Goal: Task Accomplishment & Management: Manage account settings

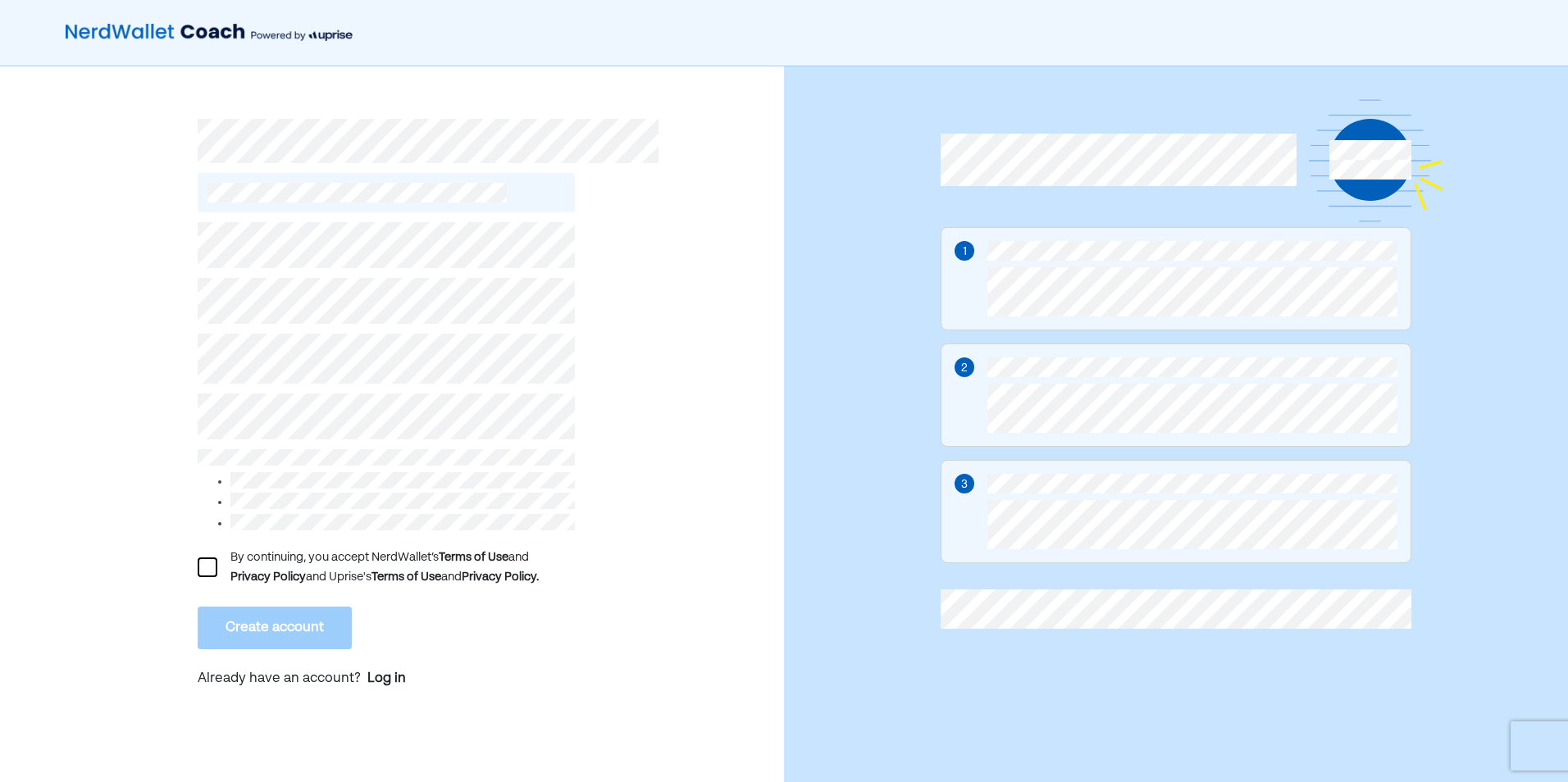
click at [218, 560] on div "By continuing, you accept NerdWallet’s Terms of Use and Privacy Policy and Upri…" at bounding box center [385, 568] width 377 height 39
click at [215, 563] on div at bounding box center [207, 567] width 20 height 20
click at [215, 632] on button "Create account" at bounding box center [274, 628] width 154 height 42
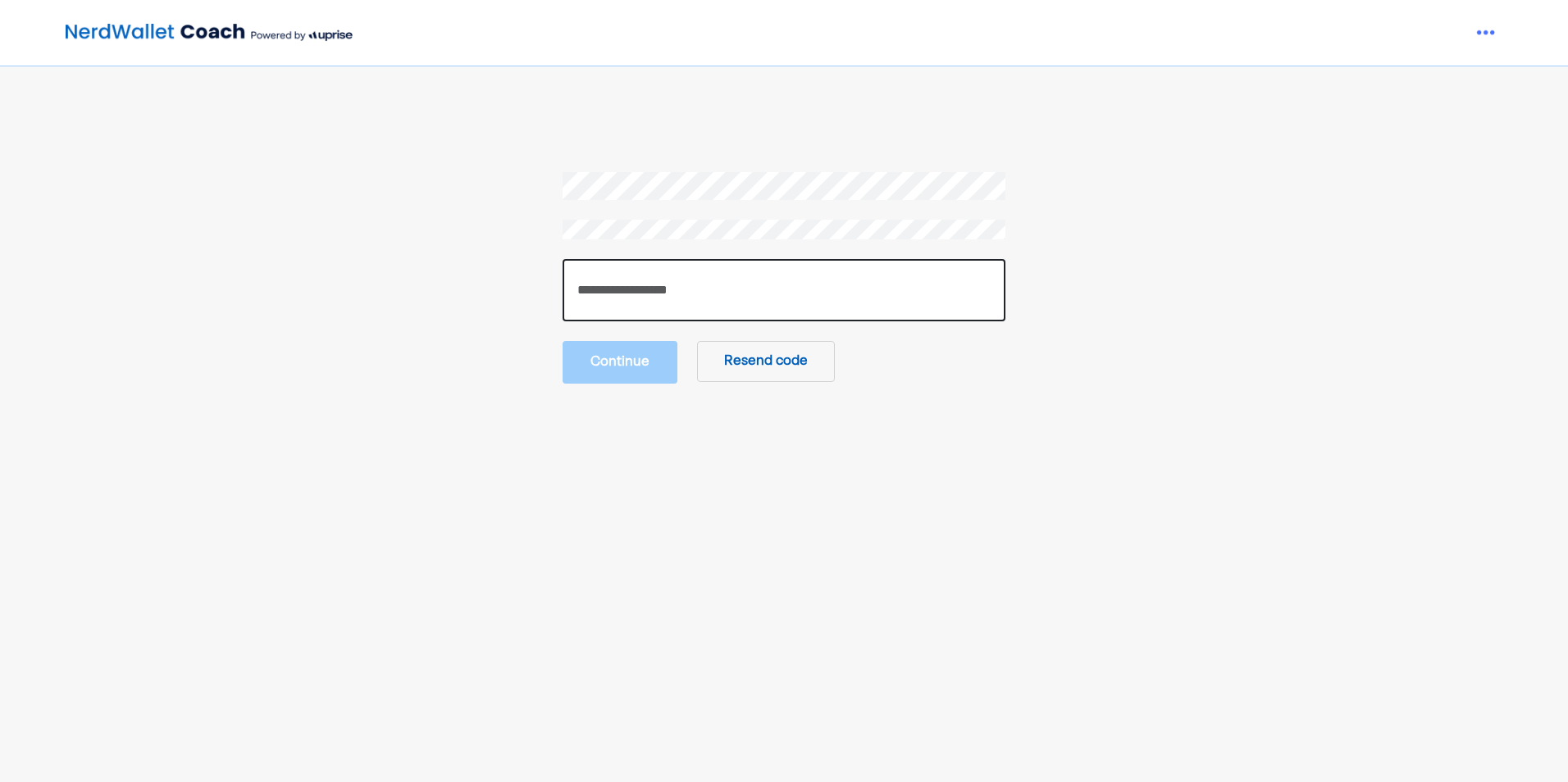
click at [681, 293] on input "number" at bounding box center [784, 290] width 443 height 62
type input "******"
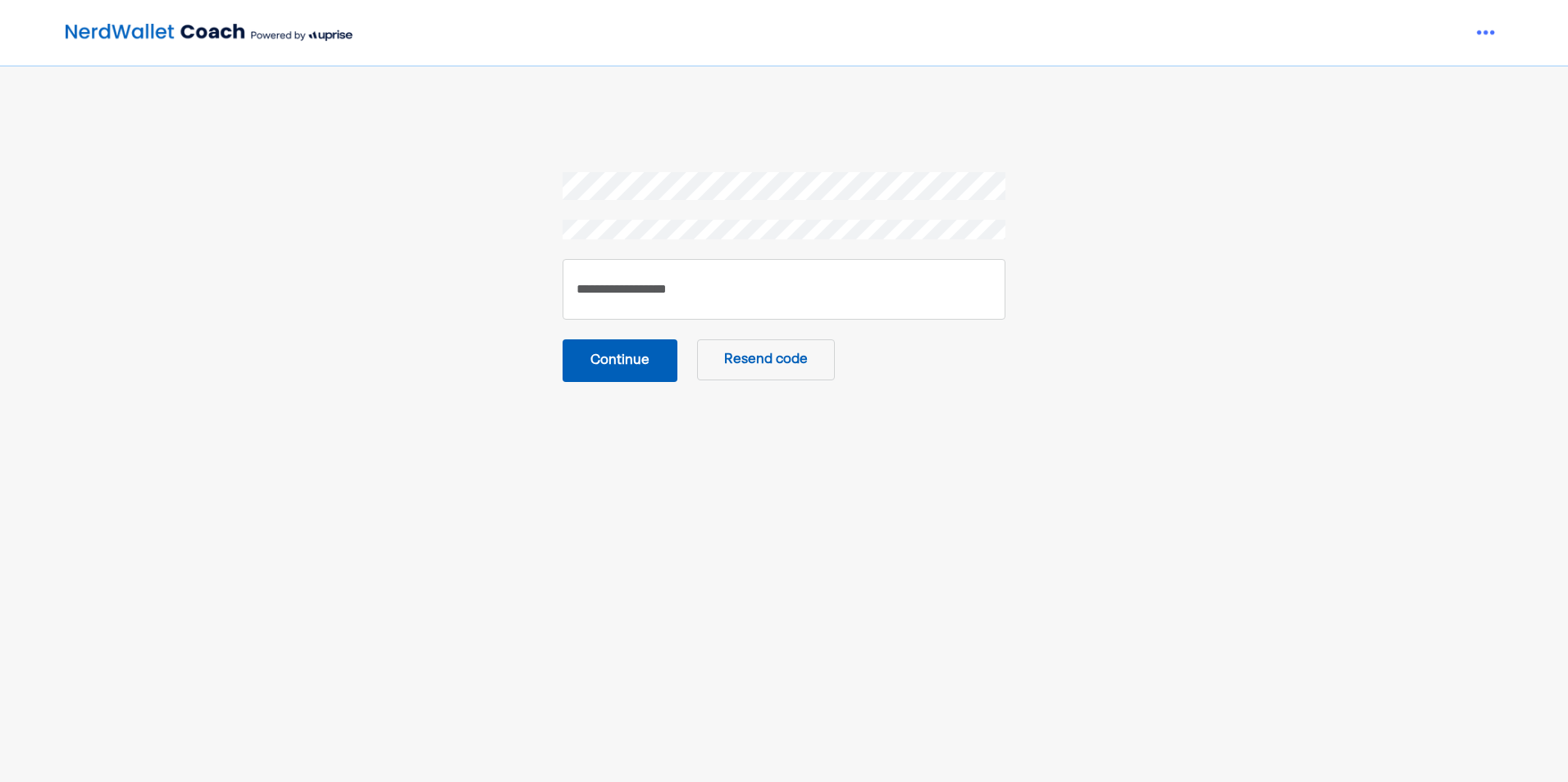
click at [647, 352] on button "Continue" at bounding box center [620, 360] width 115 height 42
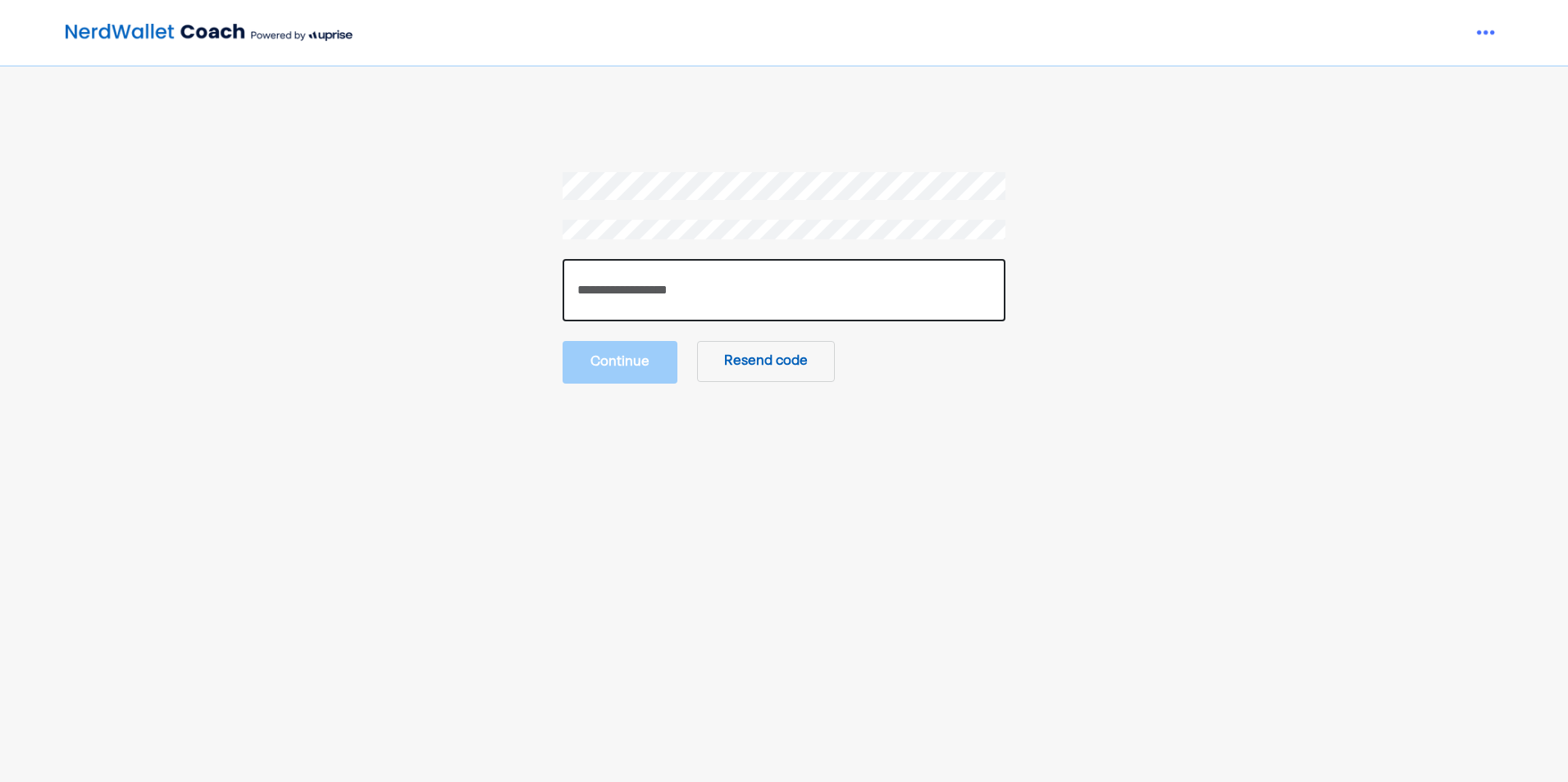
click at [688, 280] on input "number" at bounding box center [784, 290] width 443 height 62
type input "******"
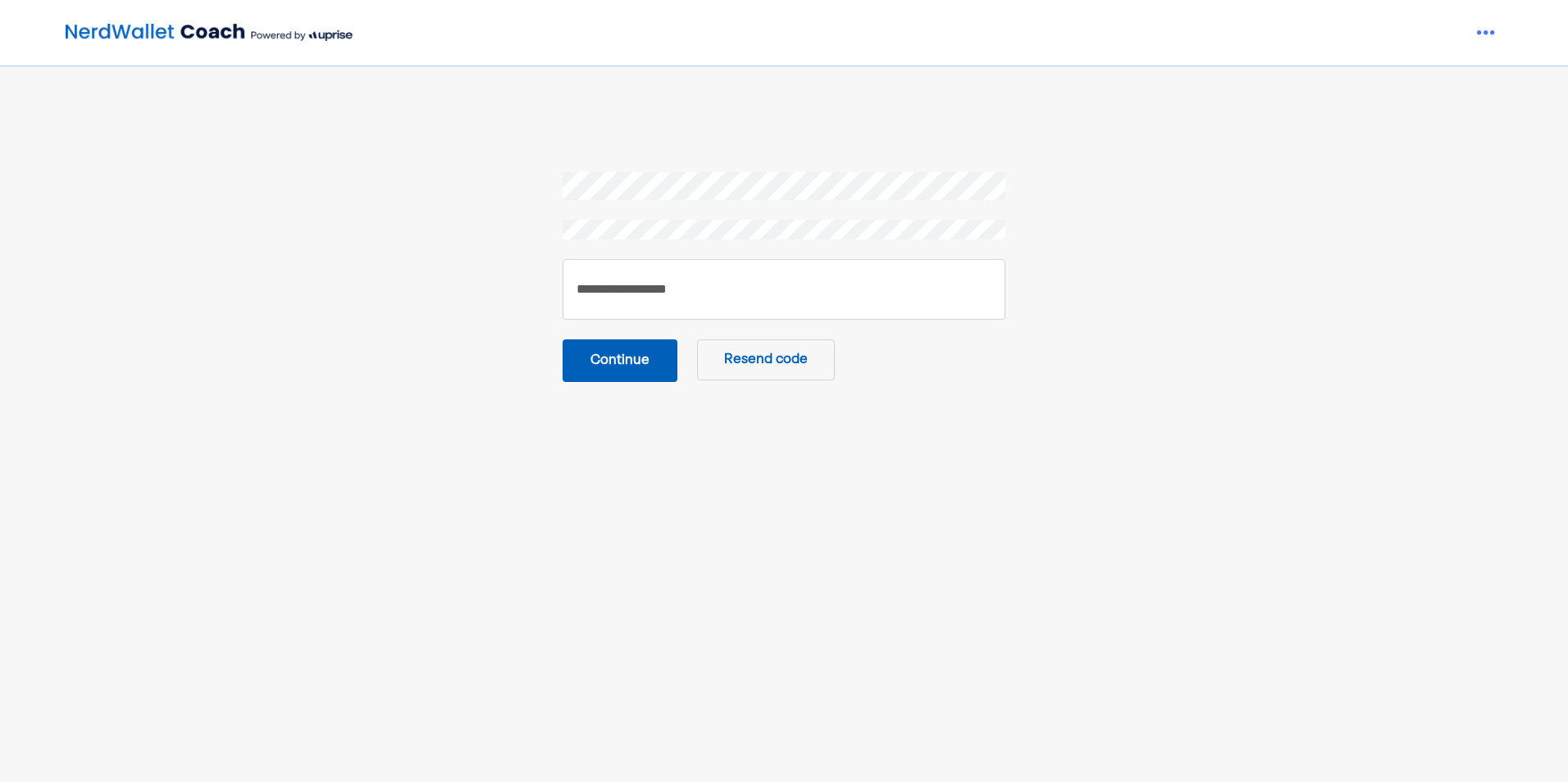
click at [594, 352] on button "Continue" at bounding box center [620, 360] width 115 height 42
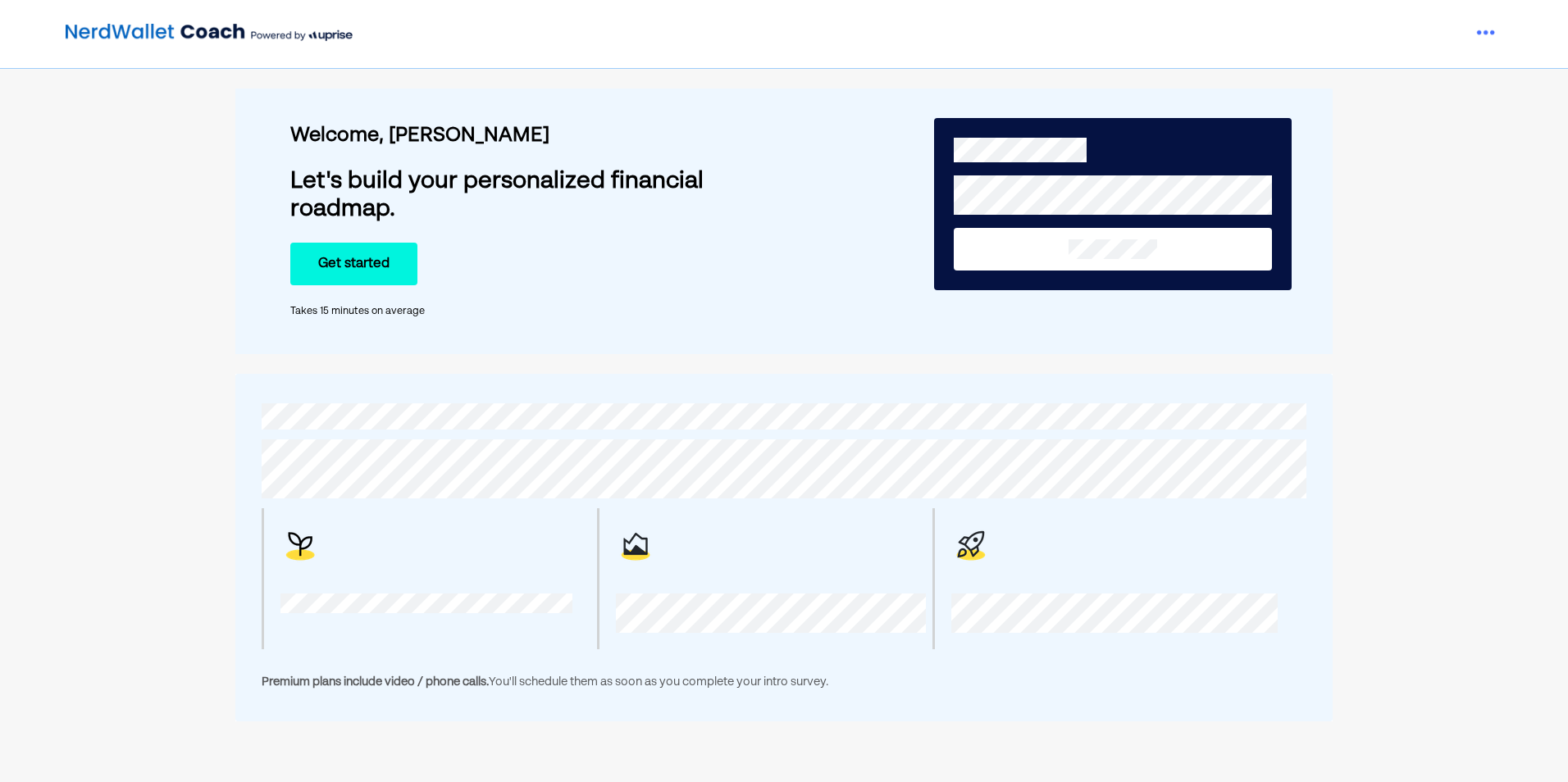
click at [400, 274] on button "Get started" at bounding box center [353, 263] width 127 height 42
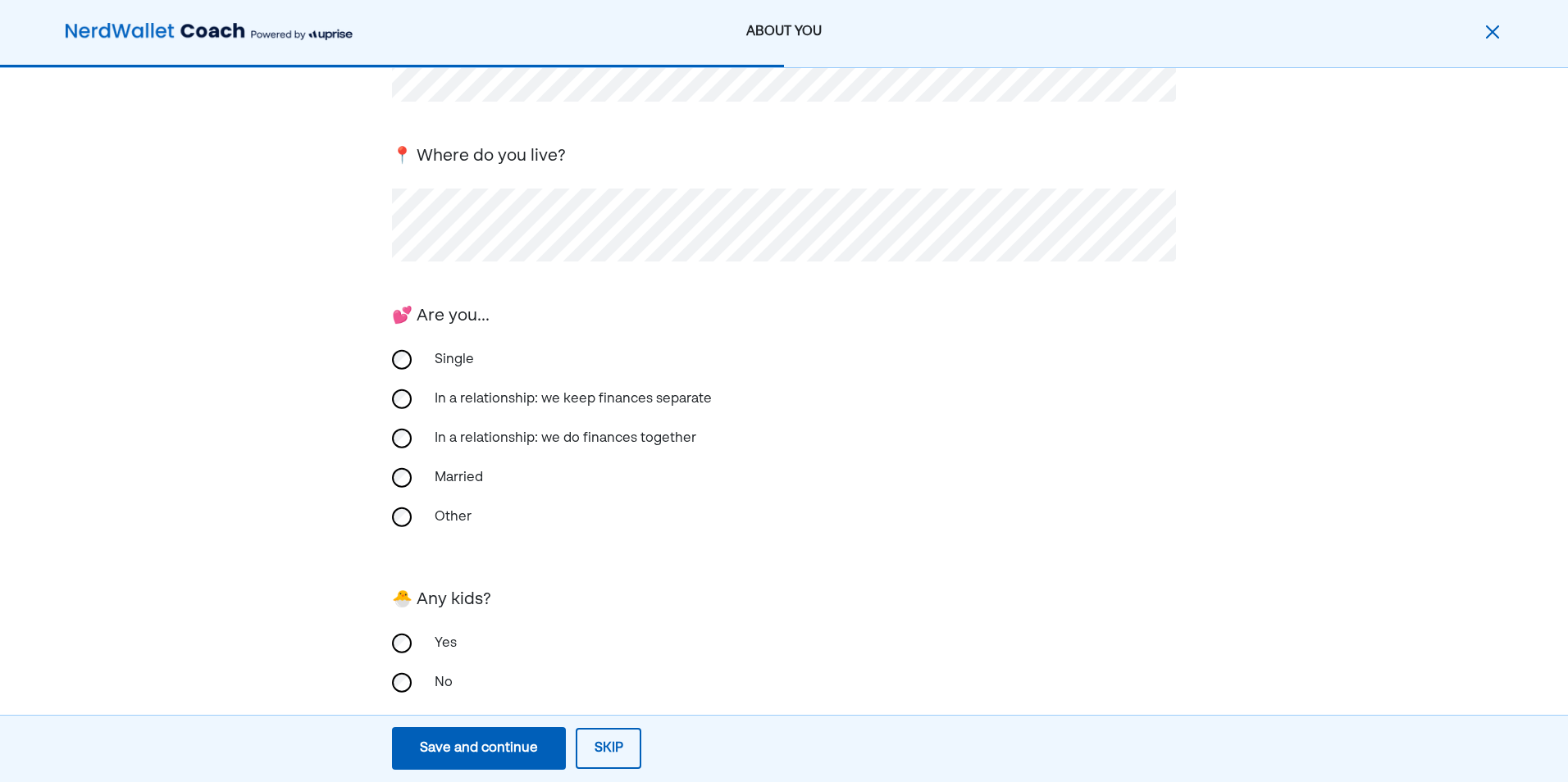
scroll to position [221, 0]
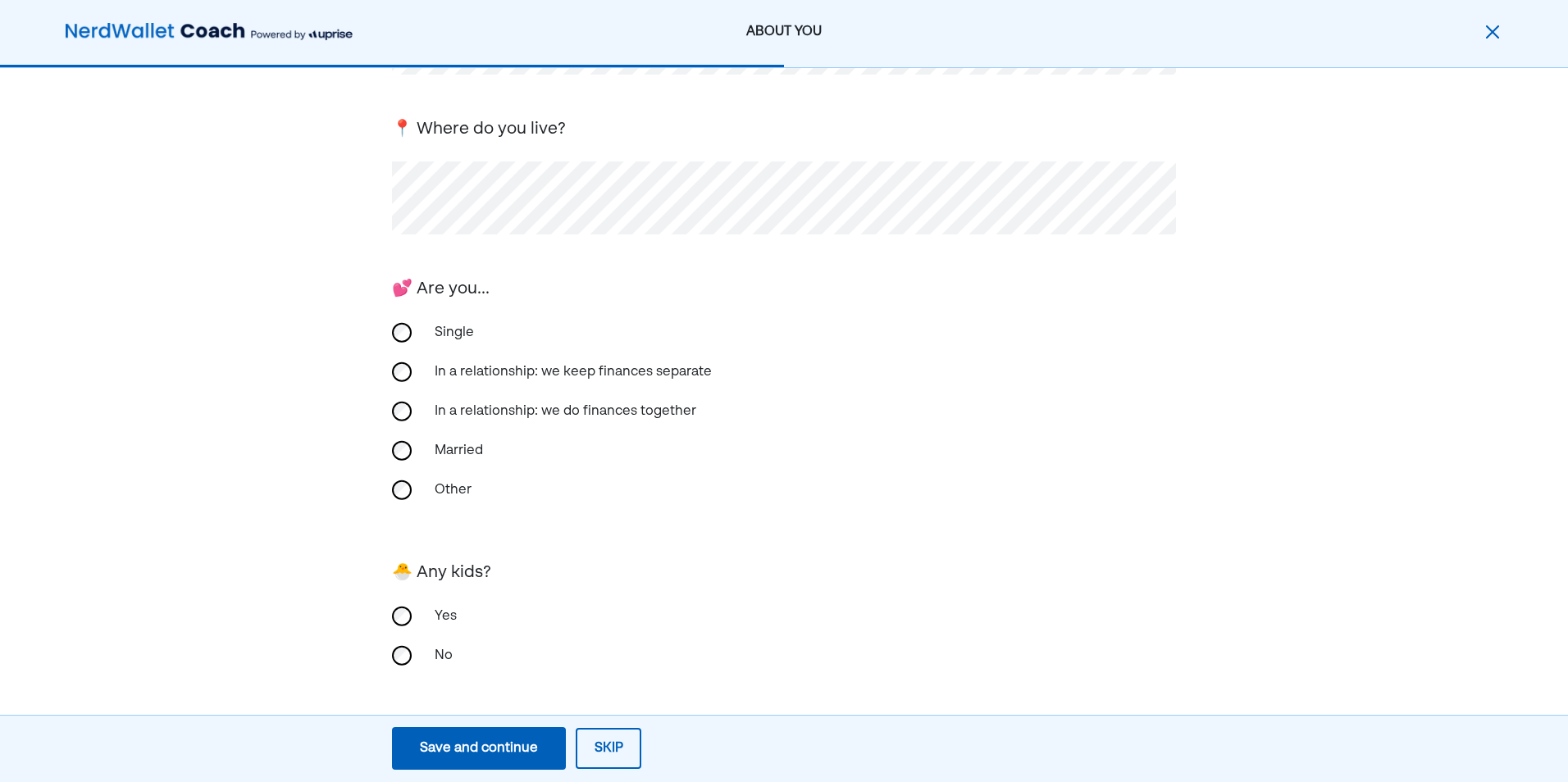
click at [493, 746] on div "Save and continue" at bounding box center [479, 748] width 118 height 20
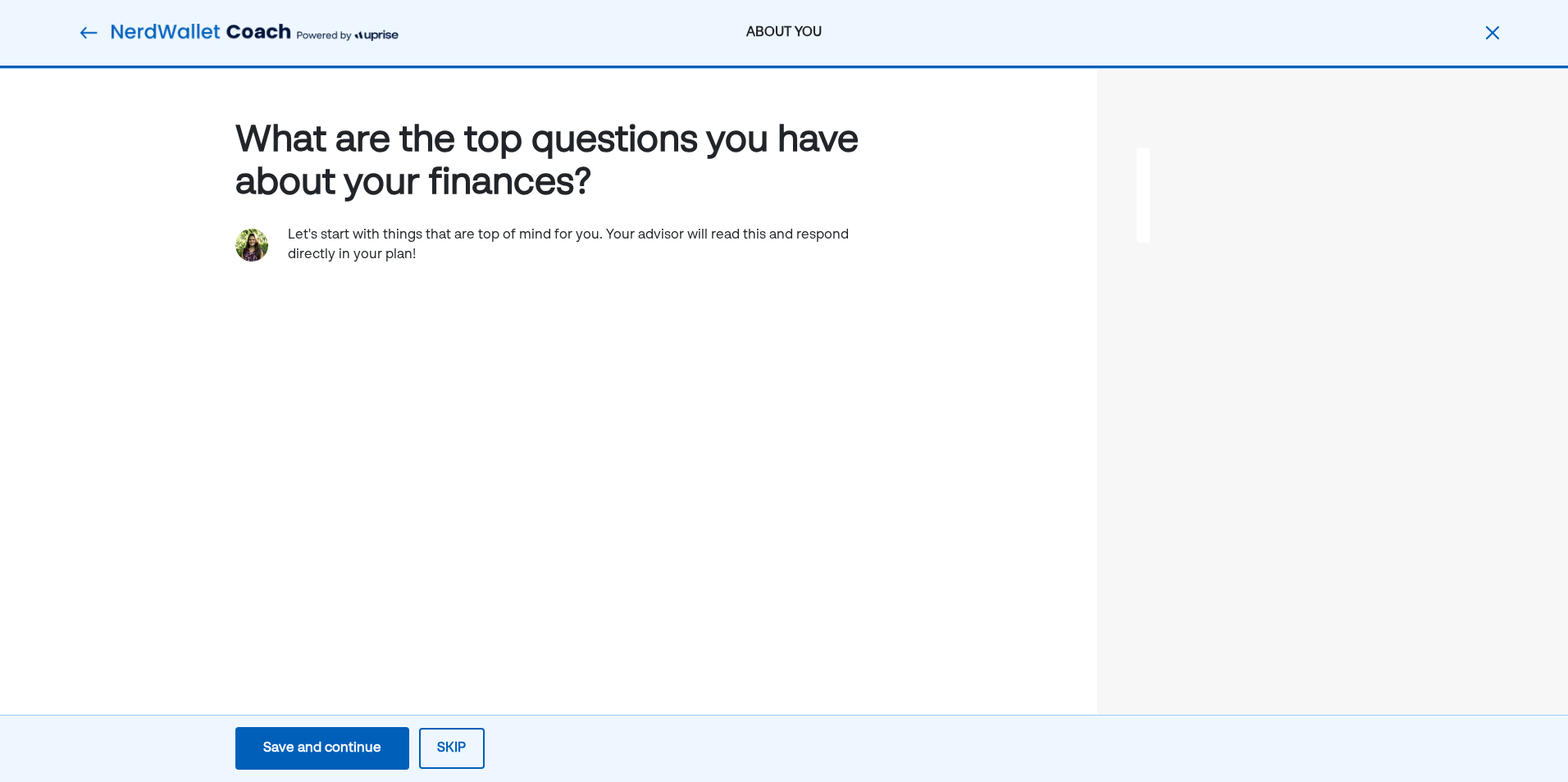
scroll to position [0, 0]
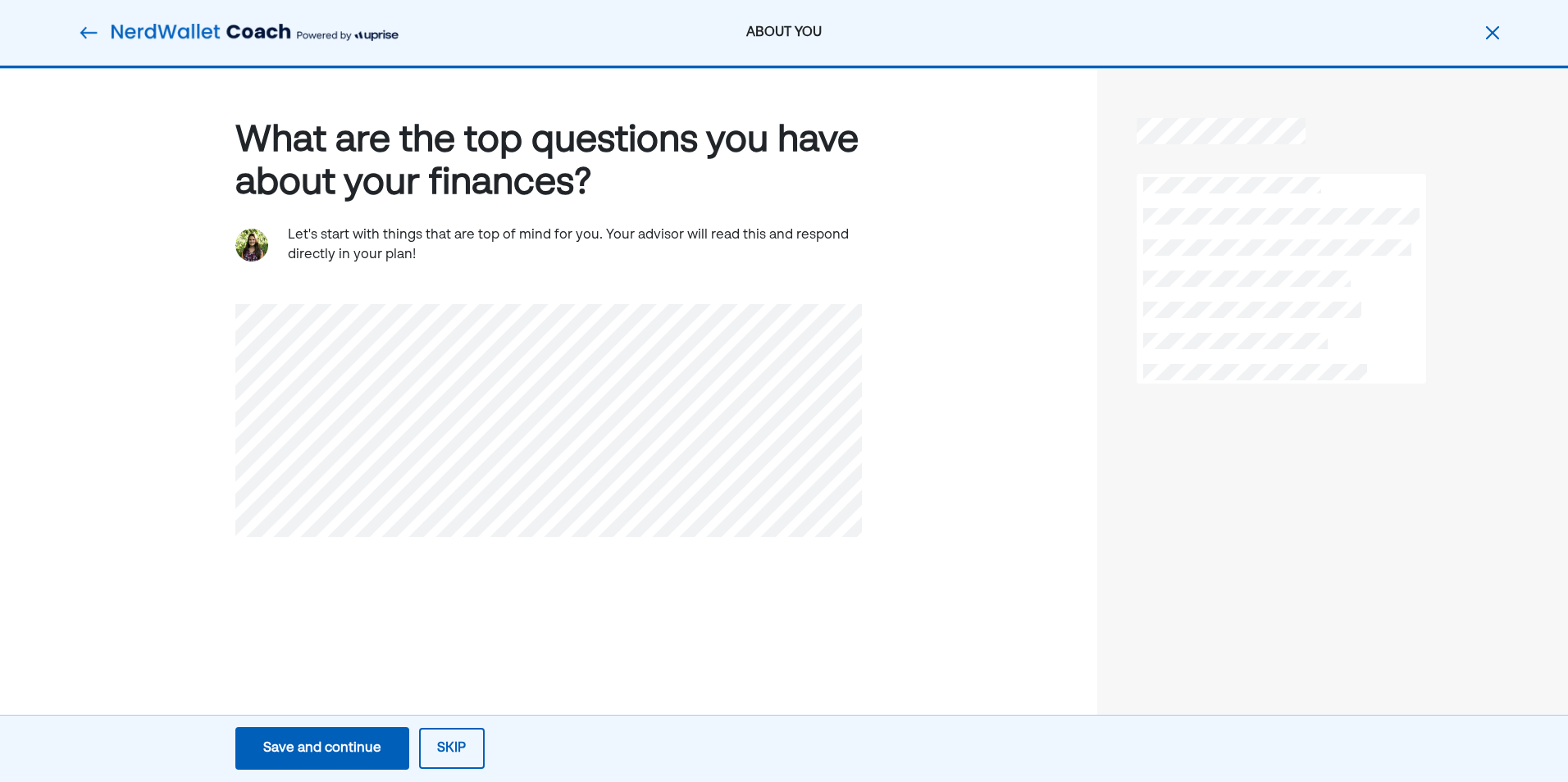
click at [349, 740] on div "Save and continue" at bounding box center [322, 748] width 118 height 20
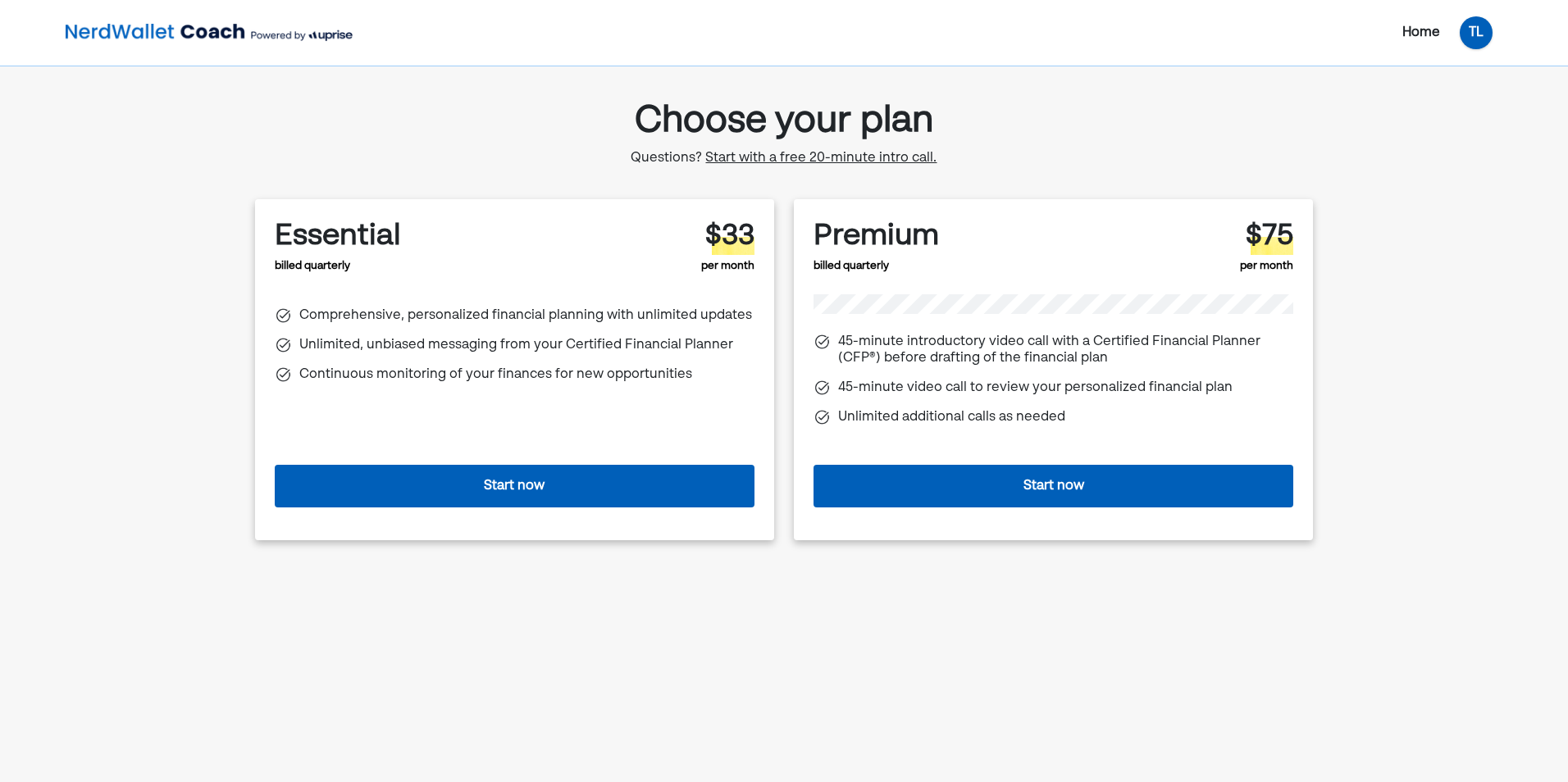
click at [1487, 39] on div "TL" at bounding box center [1476, 32] width 33 height 33
click at [1450, 109] on div "Log out" at bounding box center [1464, 102] width 48 height 20
